Goal: Information Seeking & Learning: Learn about a topic

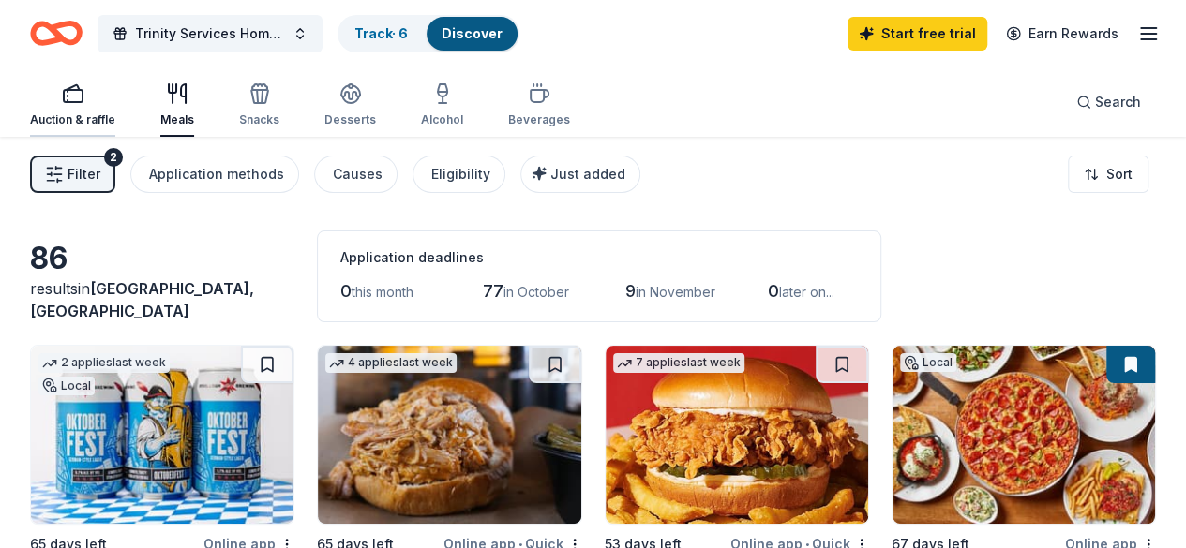
click at [97, 116] on div "Auction & raffle" at bounding box center [72, 119] width 85 height 15
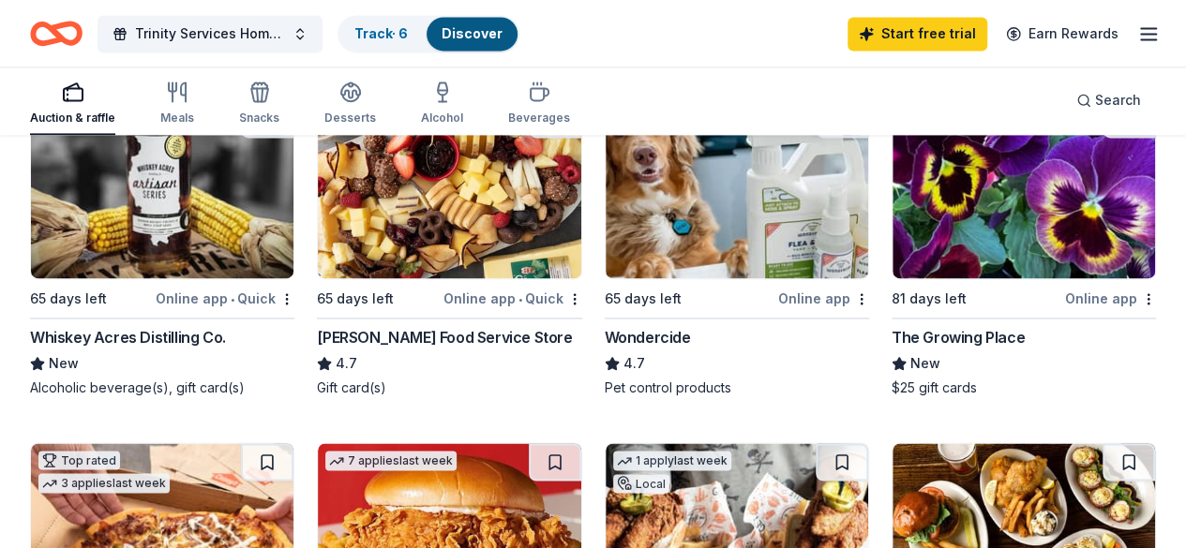
scroll to position [1312, 0]
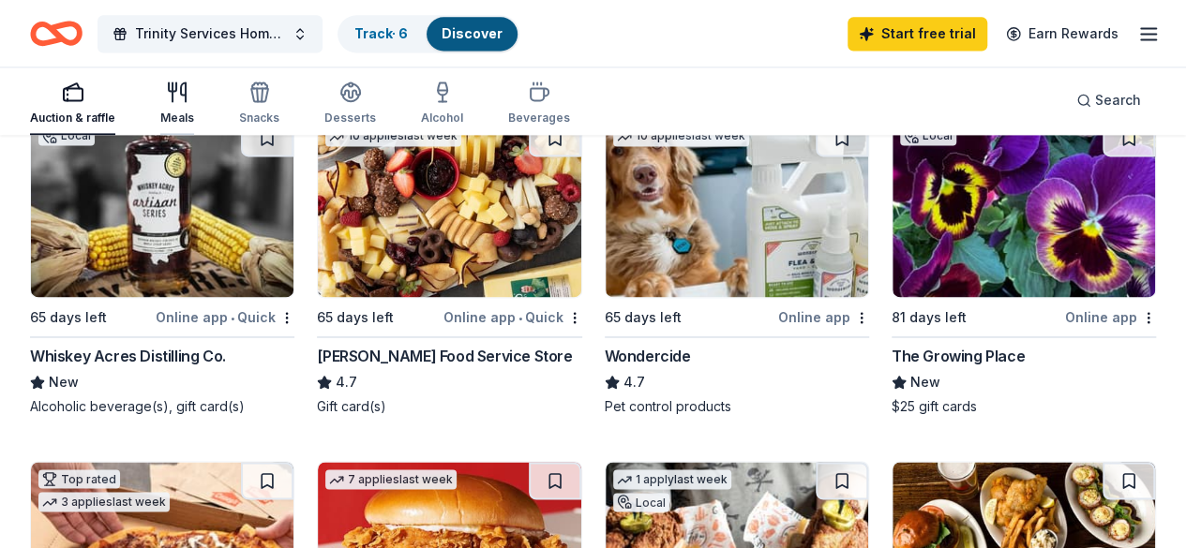
click at [192, 104] on div "Meals" at bounding box center [177, 103] width 34 height 45
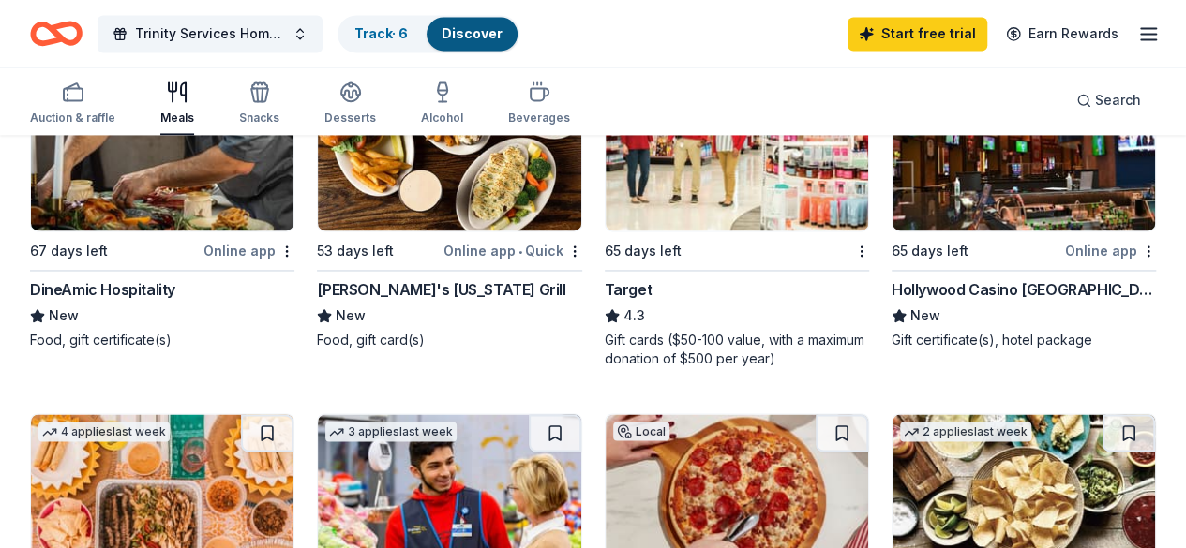
scroll to position [1406, 0]
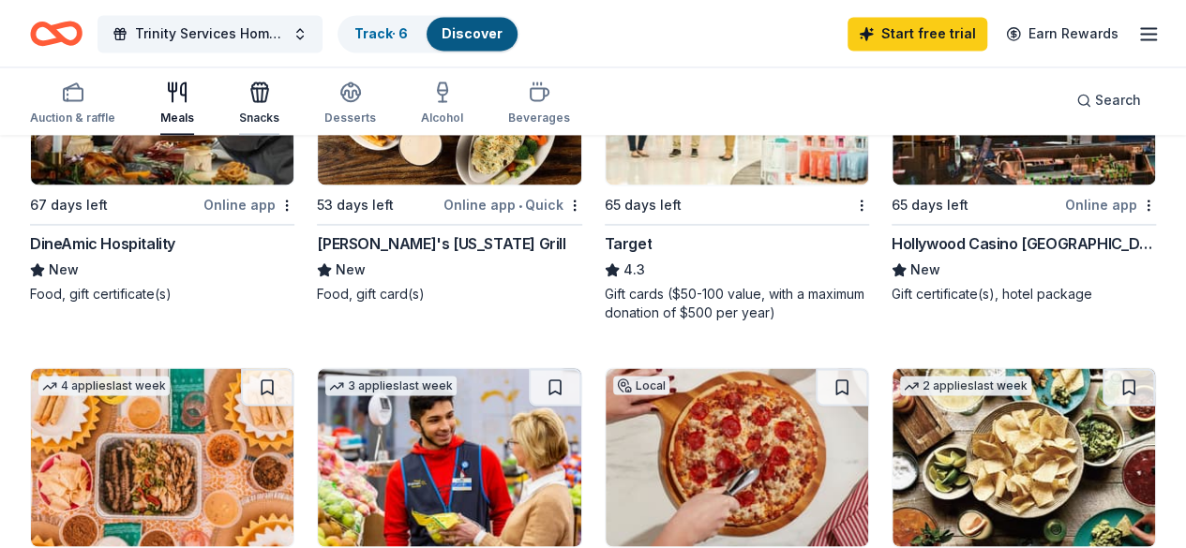
click at [279, 107] on div "Snacks" at bounding box center [259, 103] width 40 height 45
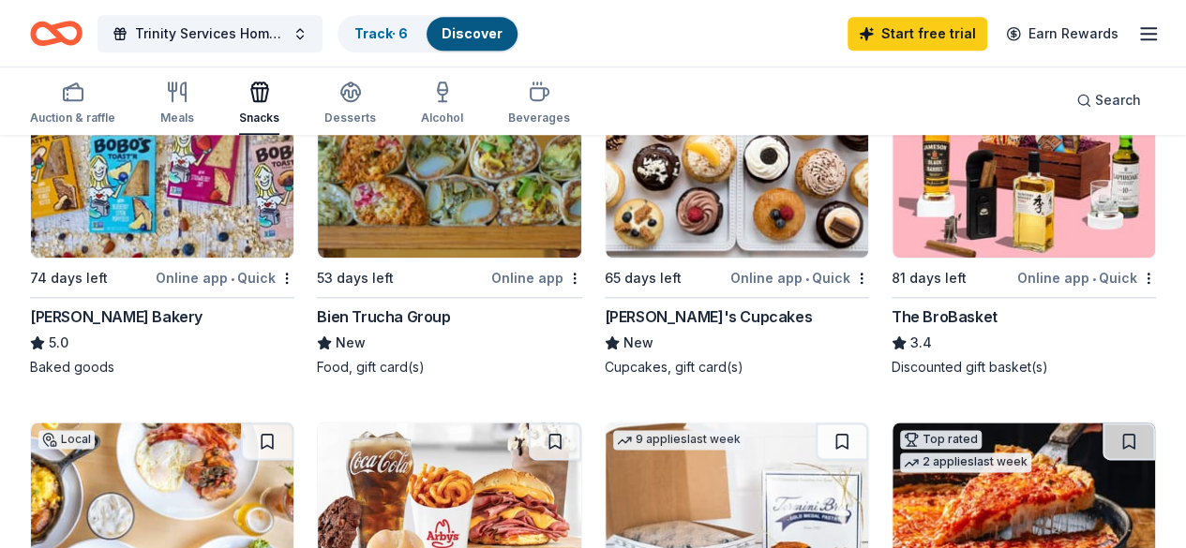
scroll to position [937, 0]
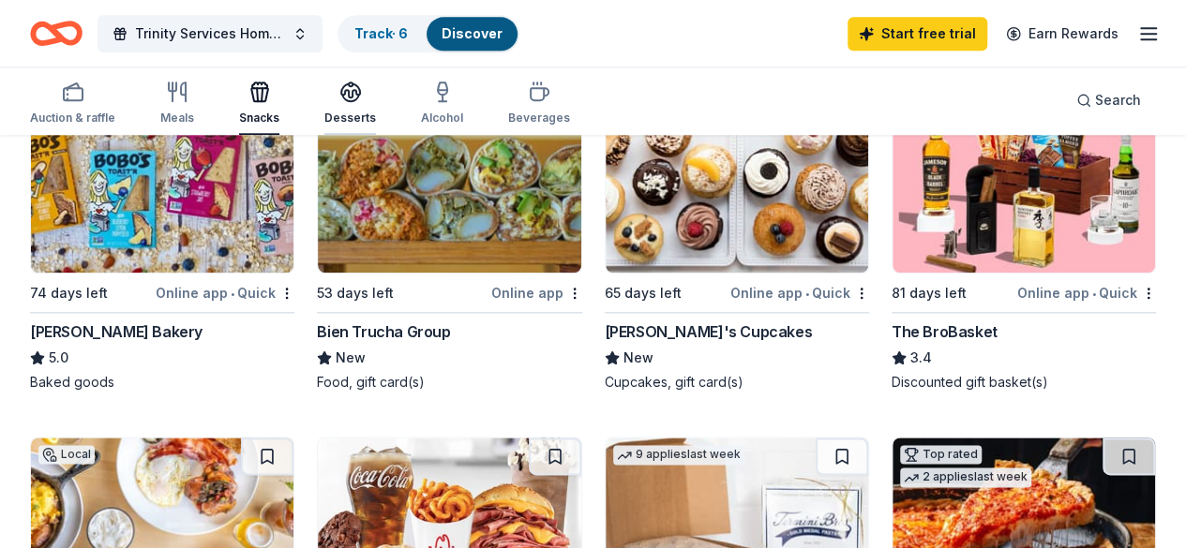
click at [376, 115] on div "Desserts" at bounding box center [350, 118] width 52 height 15
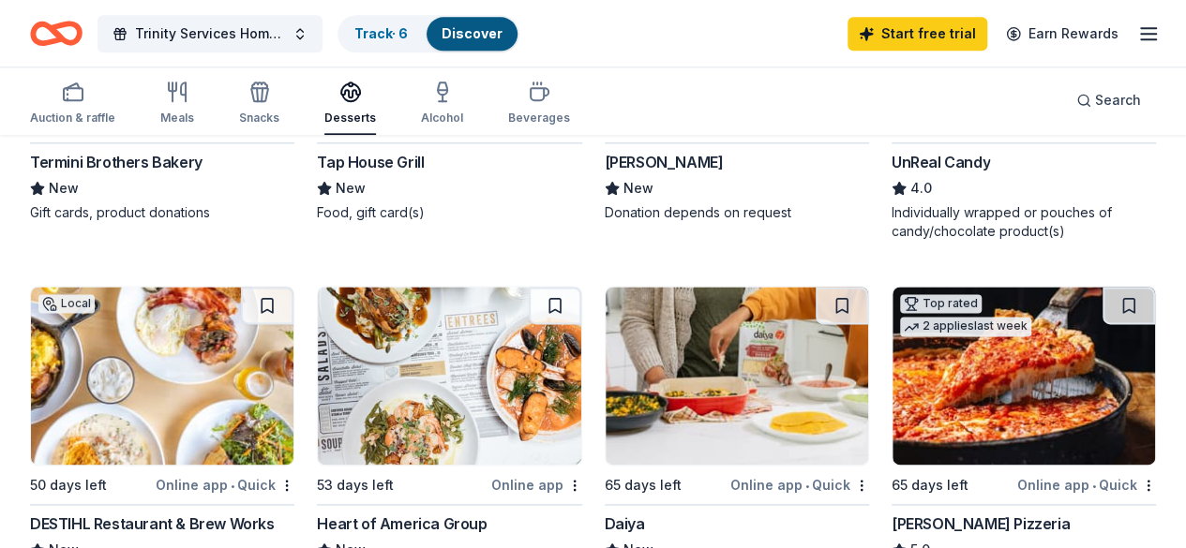
scroll to position [1218, 0]
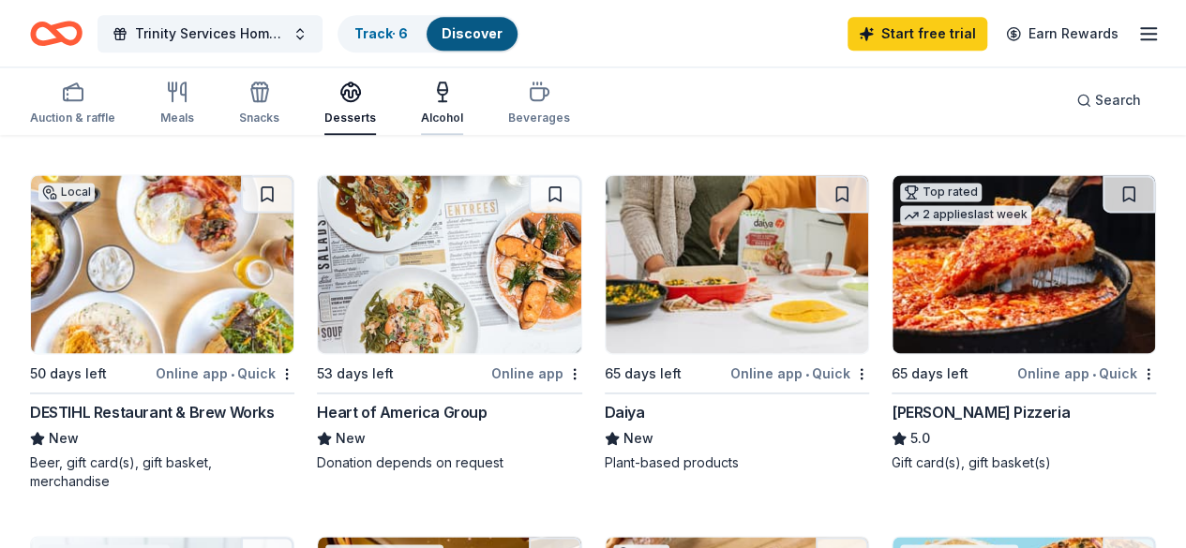
click at [445, 119] on div "Alcohol" at bounding box center [442, 118] width 42 height 15
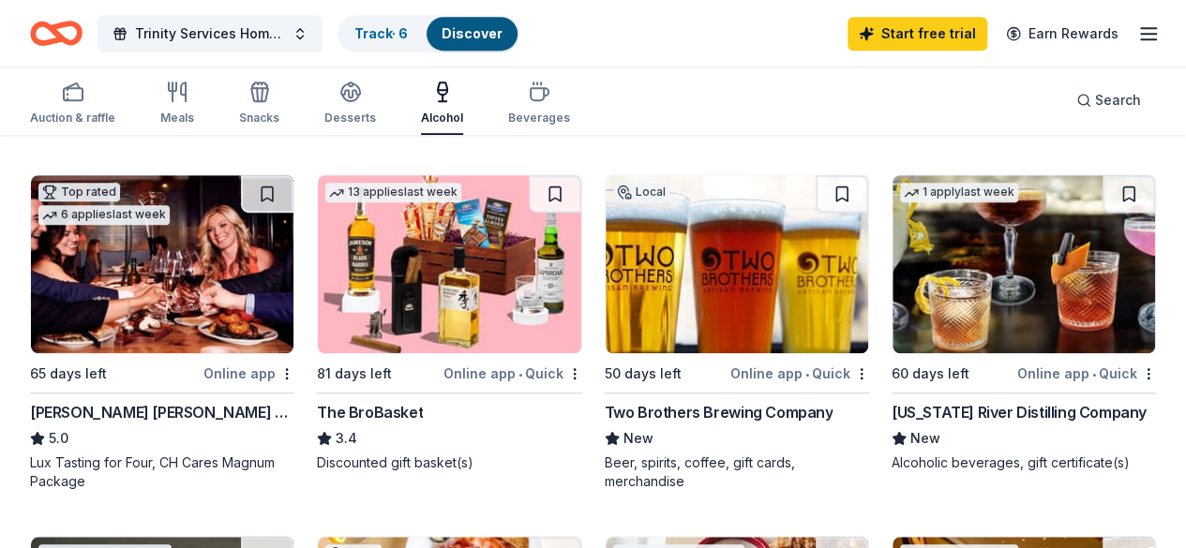
scroll to position [562, 0]
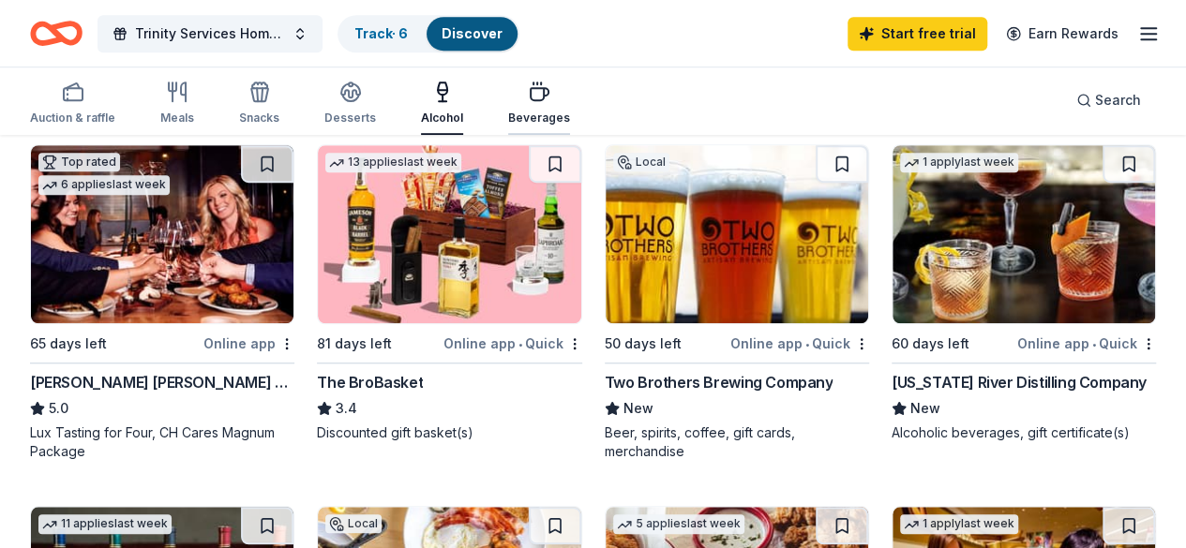
click at [540, 113] on div "Beverages" at bounding box center [539, 118] width 62 height 15
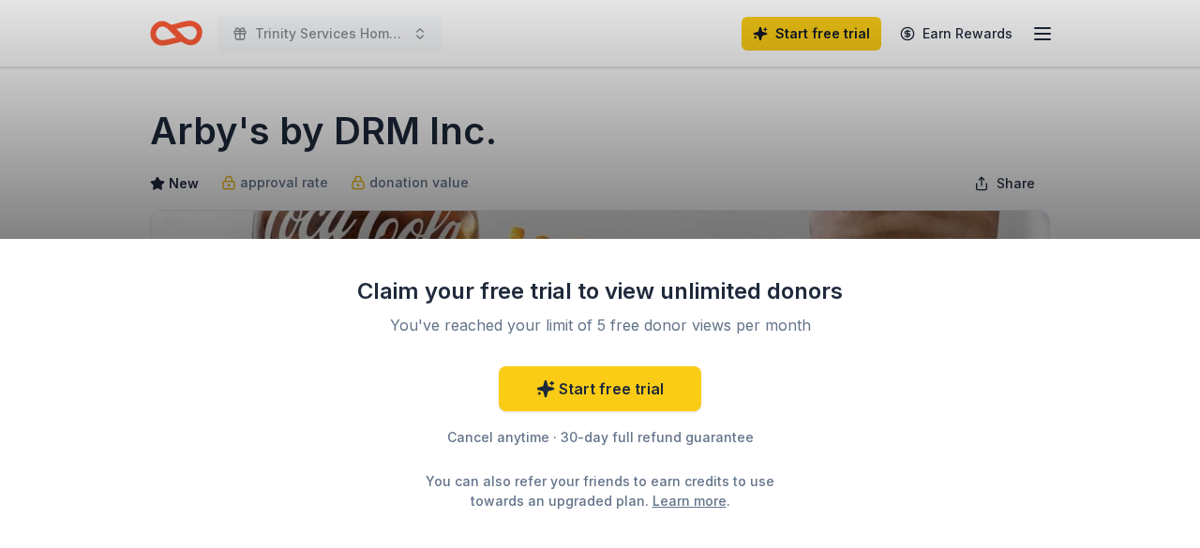
click at [1085, 136] on div "Claim your free trial to view unlimited donors You've reached your limit of 5 f…" at bounding box center [600, 274] width 1200 height 548
click at [551, 155] on div "Claim your free trial to view unlimited donors You've reached your limit of 5 f…" at bounding box center [600, 274] width 1200 height 548
